Goal: Register for event/course

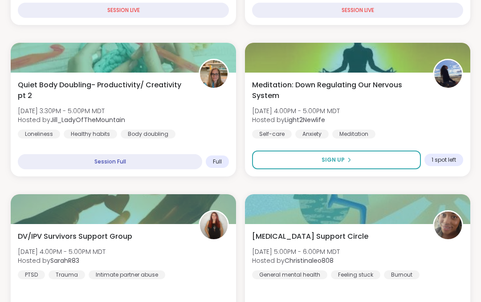
scroll to position [439, 0]
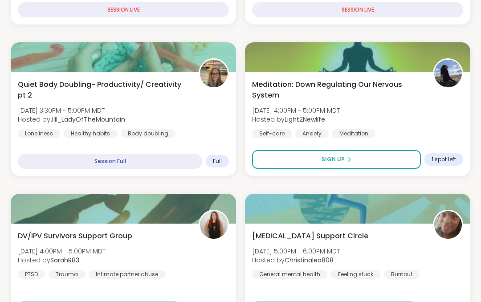
click at [429, 228] on div "[MEDICAL_DATA] Support Circle [DATE] 5:00PM - 6:00PM MDT Hosted by Christinaleo…" at bounding box center [357, 276] width 225 height 104
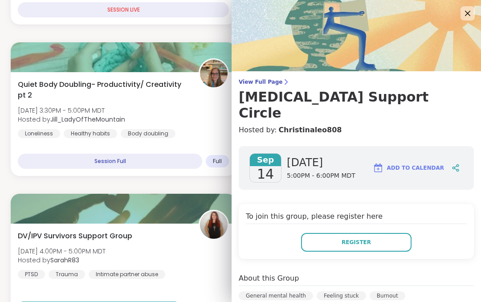
click at [473, 11] on icon at bounding box center [467, 13] width 11 height 11
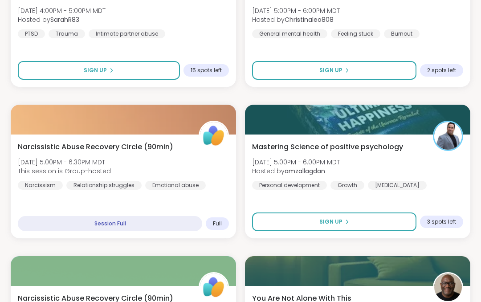
scroll to position [680, 0]
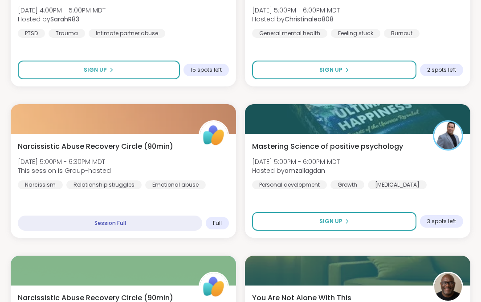
click at [342, 221] on div "Sign Up" at bounding box center [334, 222] width 30 height 8
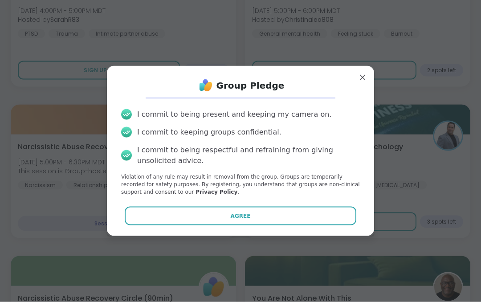
scroll to position [680, 0]
click at [260, 225] on button "Agree" at bounding box center [241, 216] width 232 height 19
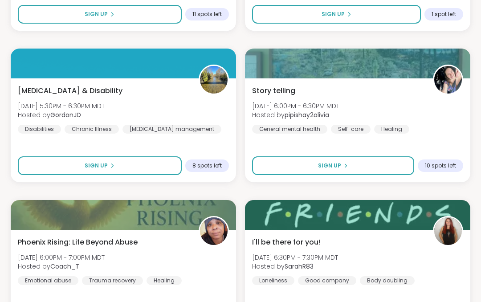
scroll to position [1039, 0]
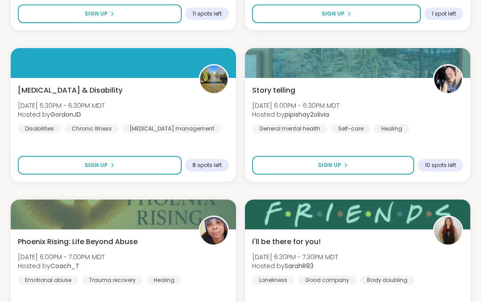
click at [346, 165] on icon at bounding box center [345, 165] width 5 height 5
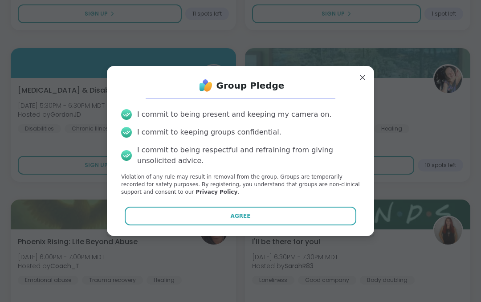
click at [260, 225] on button "Agree" at bounding box center [241, 216] width 232 height 19
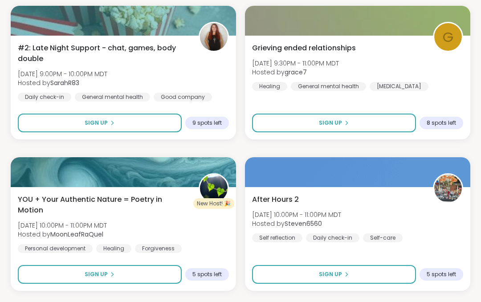
scroll to position [1990, 0]
click at [332, 276] on span "Sign Up" at bounding box center [330, 274] width 23 height 8
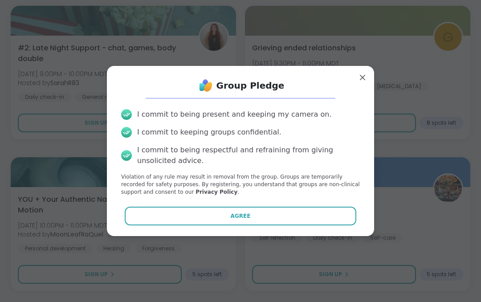
click at [251, 225] on button "Agree" at bounding box center [241, 216] width 232 height 19
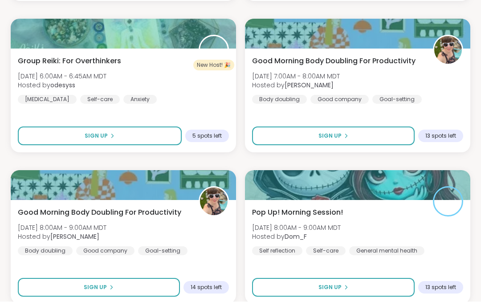
scroll to position [2582, 0]
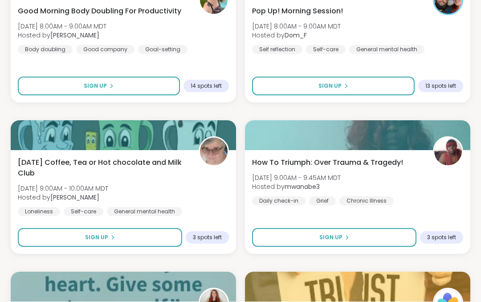
scroll to position [2784, 0]
click at [336, 238] on span "Sign Up" at bounding box center [330, 237] width 23 height 8
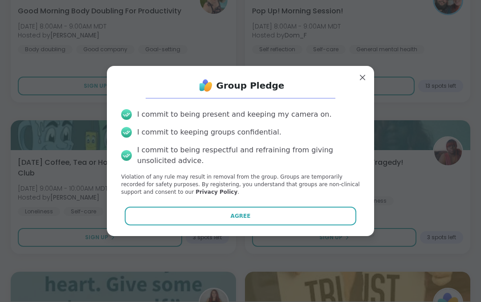
click at [246, 220] on span "Agree" at bounding box center [241, 216] width 20 height 8
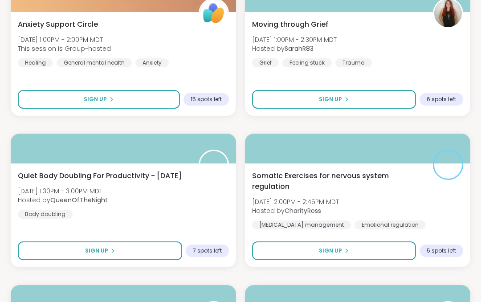
scroll to position [3680, 0]
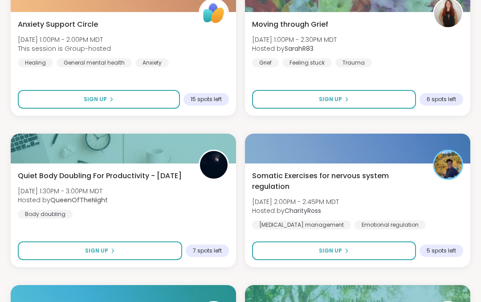
click at [331, 254] on span "Sign Up" at bounding box center [330, 251] width 23 height 8
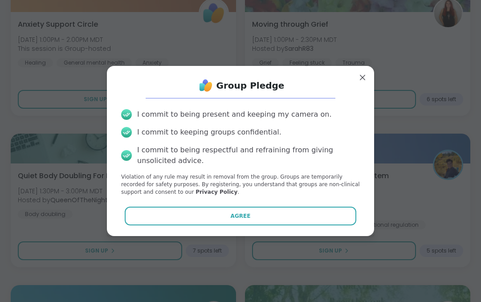
click at [277, 225] on button "Agree" at bounding box center [241, 216] width 232 height 19
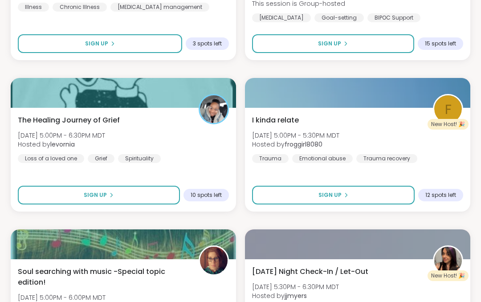
scroll to position [4645, 0]
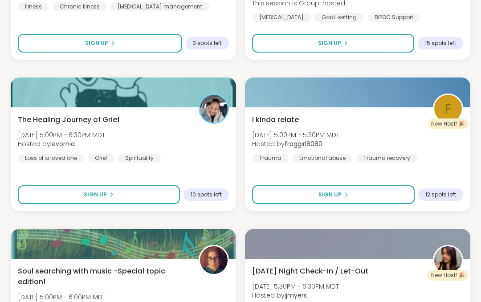
click at [345, 196] on icon at bounding box center [346, 195] width 2 height 4
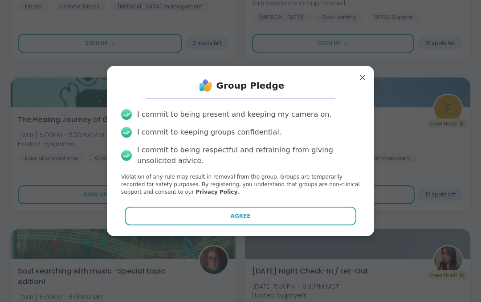
click at [274, 225] on button "Agree" at bounding box center [241, 216] width 232 height 19
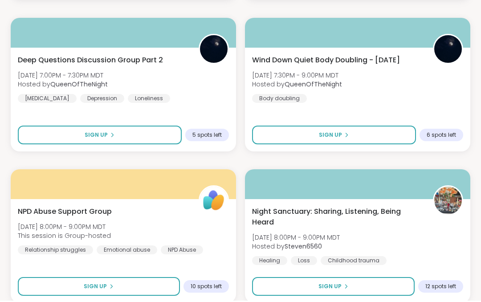
scroll to position [5308, 0]
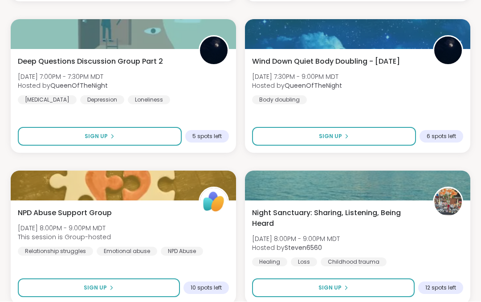
click at [339, 284] on span "Sign Up" at bounding box center [329, 288] width 23 height 8
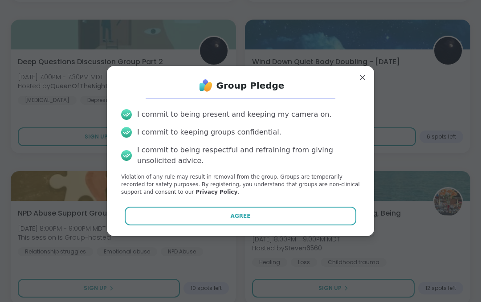
click at [290, 225] on button "Agree" at bounding box center [241, 216] width 232 height 19
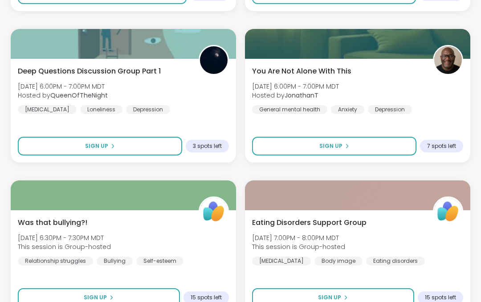
scroll to position [4995, 0]
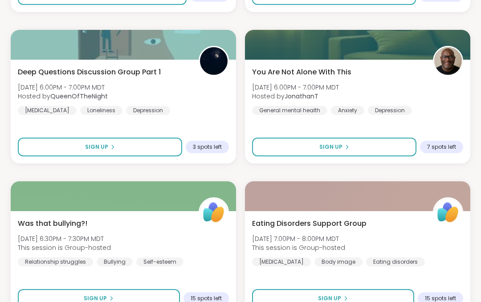
click at [135, 149] on button "Sign Up" at bounding box center [100, 147] width 164 height 19
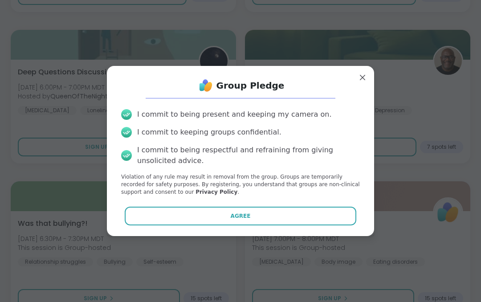
click at [208, 217] on button "Agree" at bounding box center [241, 216] width 232 height 19
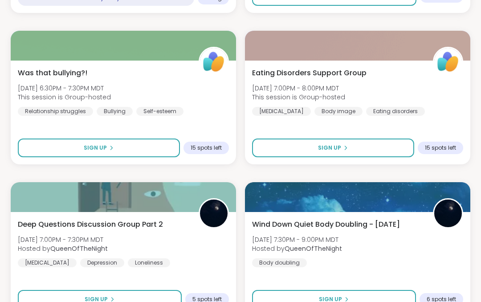
scroll to position [5155, 0]
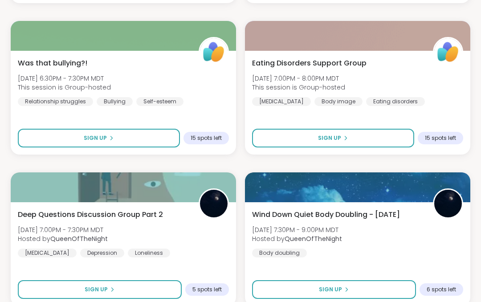
click at [144, 285] on button "Sign Up" at bounding box center [100, 289] width 164 height 19
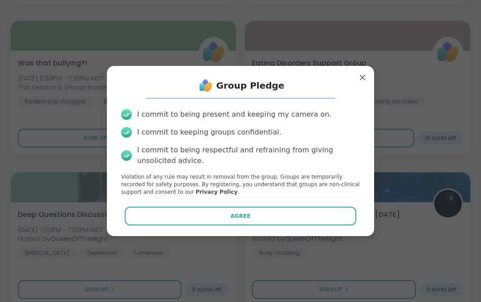
click at [223, 225] on button "Agree" at bounding box center [241, 216] width 232 height 19
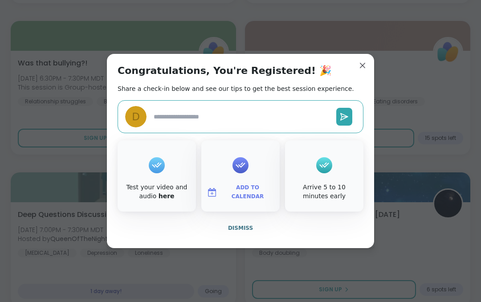
type textarea "*"
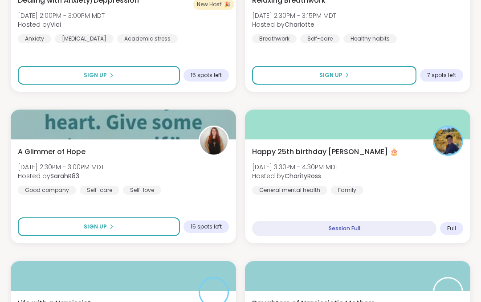
scroll to position [4007, 0]
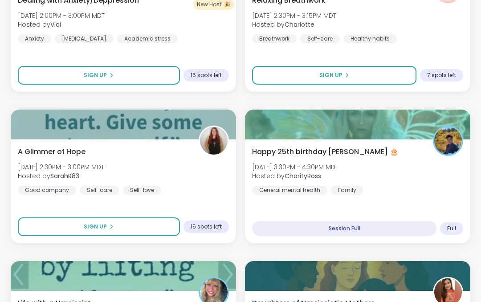
click at [133, 225] on button "Sign Up" at bounding box center [99, 226] width 162 height 19
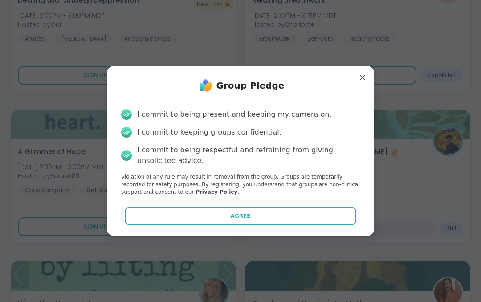
click at [250, 213] on button "Agree" at bounding box center [241, 216] width 232 height 19
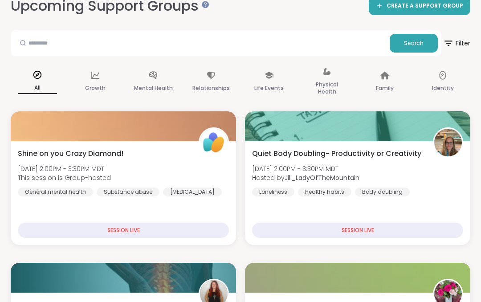
scroll to position [0, 0]
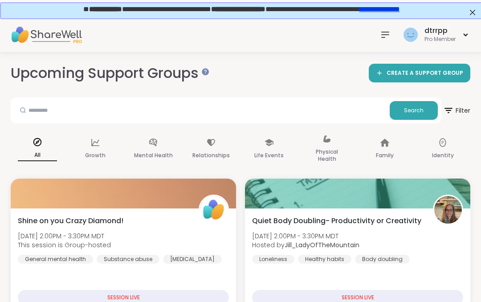
click at [399, 10] on link "**********" at bounding box center [379, 8] width 41 height 7
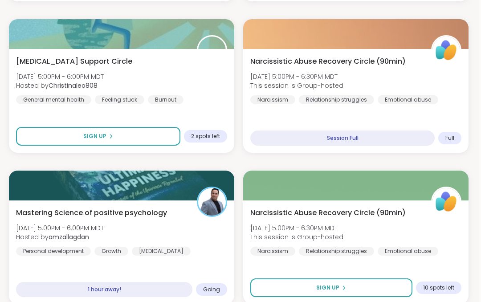
scroll to position [466, 2]
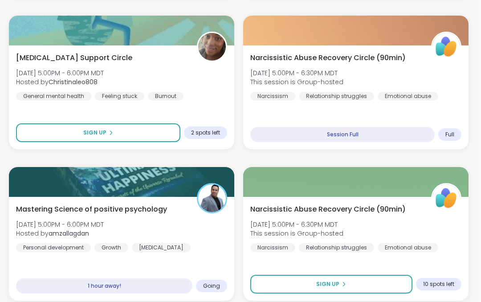
click at [178, 225] on div "Mastering Science of positive psychology Sun, Sep 14 | 5:00PM - 6:00PM MDT Host…" at bounding box center [121, 228] width 211 height 48
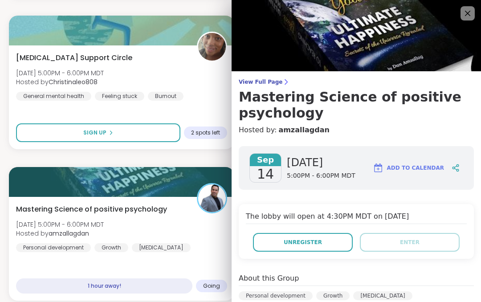
click at [321, 244] on span "Unregister" at bounding box center [303, 242] width 38 height 8
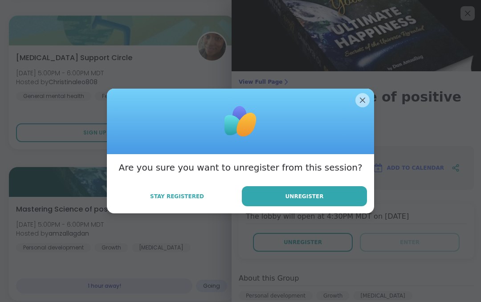
click at [328, 206] on button "Unregister" at bounding box center [304, 196] width 125 height 20
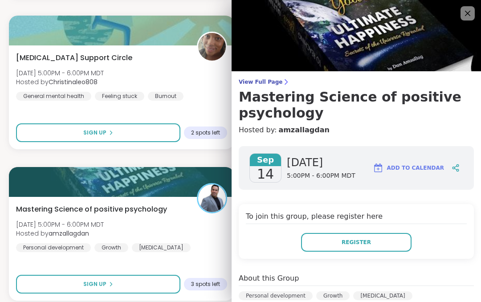
click at [473, 16] on icon at bounding box center [467, 13] width 11 height 11
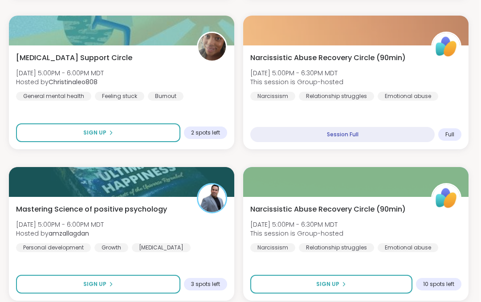
click at [156, 283] on button "Sign Up" at bounding box center [98, 284] width 164 height 19
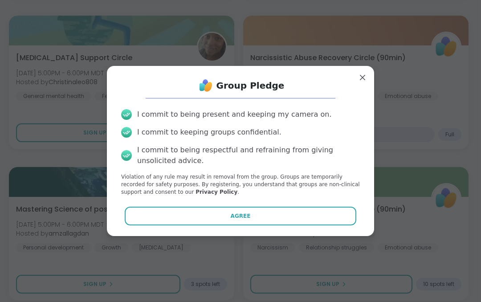
click at [257, 225] on button "Agree" at bounding box center [241, 216] width 232 height 19
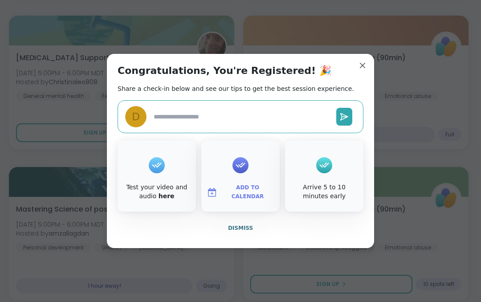
type textarea "*"
